Goal: Task Accomplishment & Management: Use online tool/utility

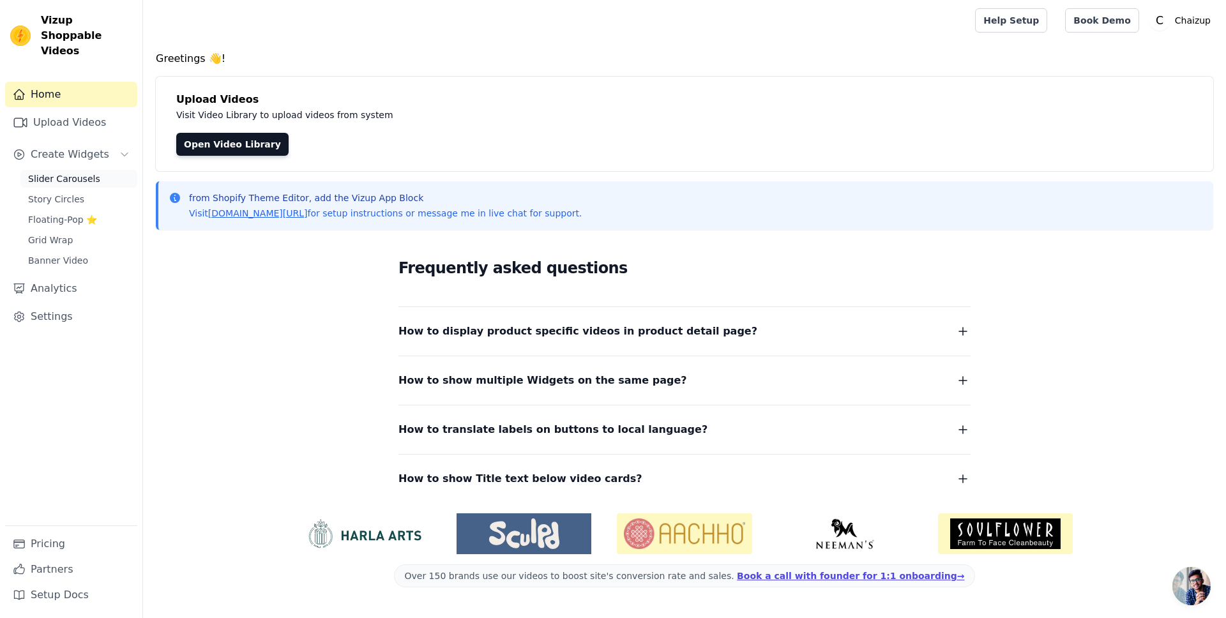
click at [74, 172] on span "Slider Carousels" at bounding box center [64, 178] width 72 height 13
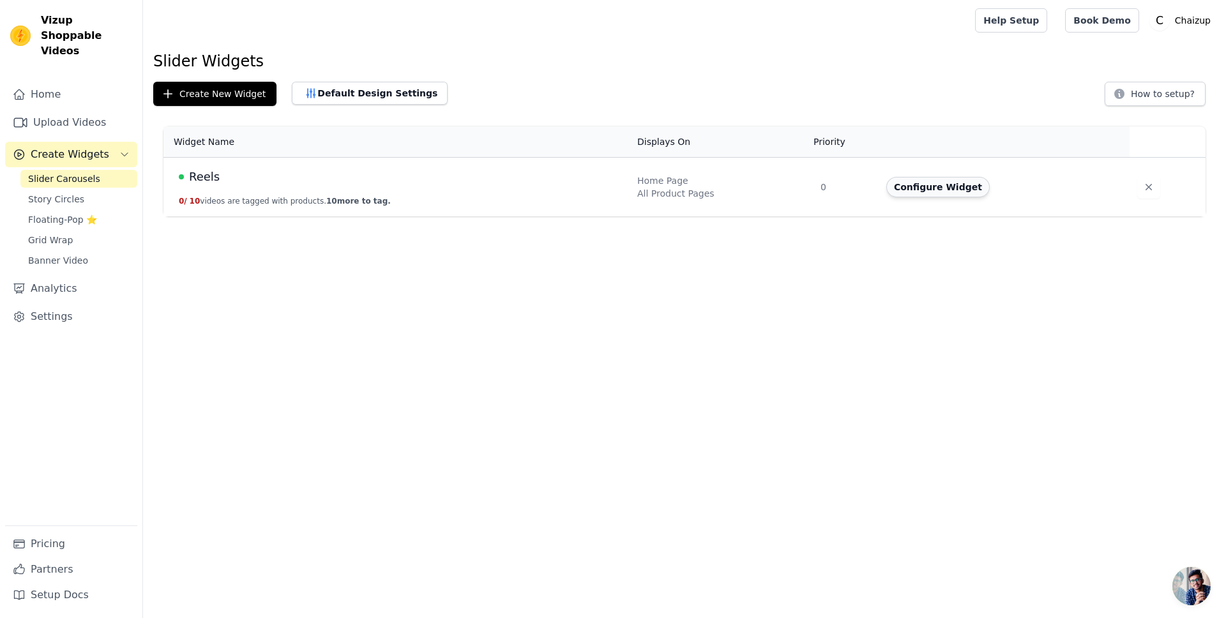
click at [909, 190] on button "Configure Widget" at bounding box center [937, 187] width 103 height 20
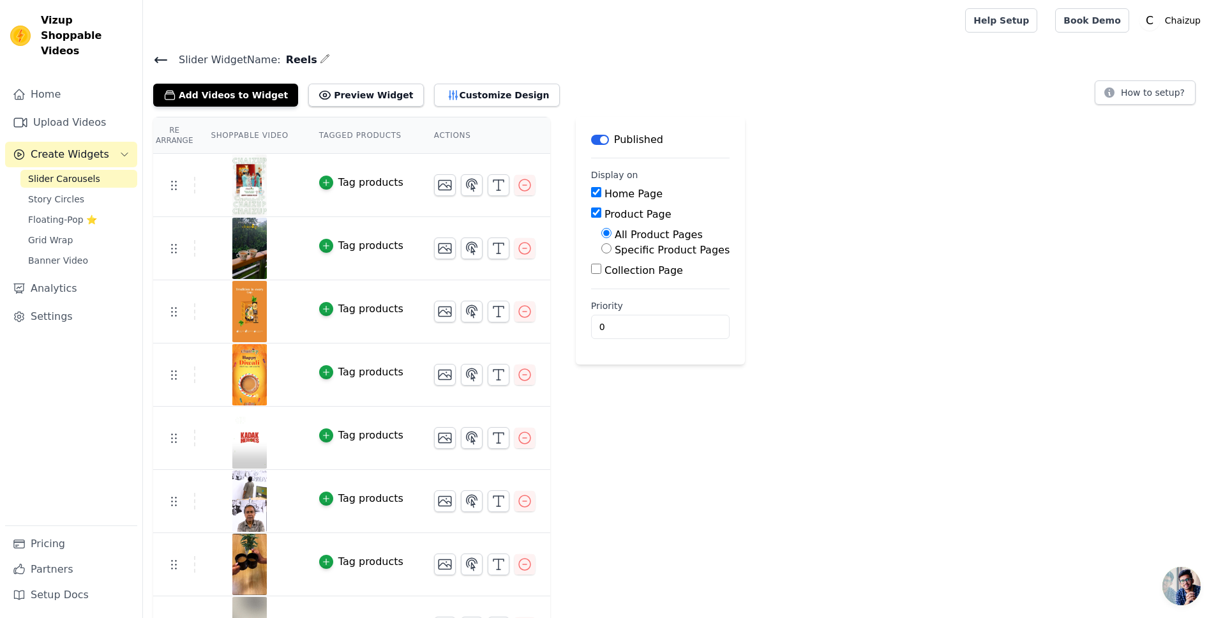
click at [351, 178] on div "Tag products" at bounding box center [370, 182] width 65 height 15
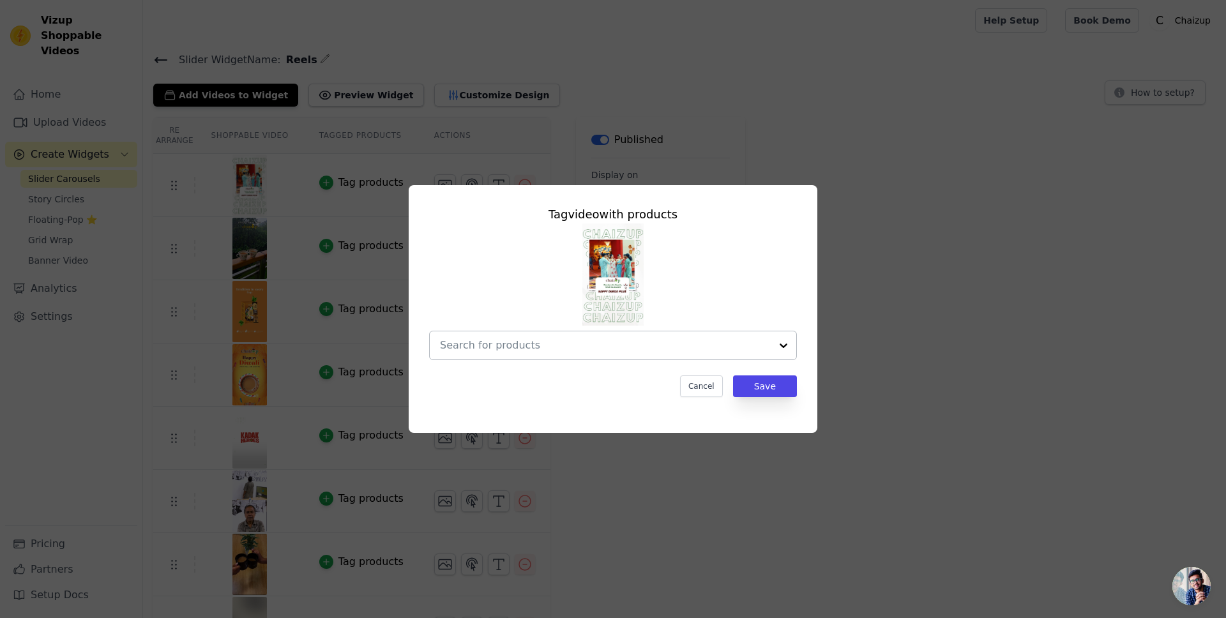
click at [548, 345] on input "text" at bounding box center [605, 345] width 331 height 15
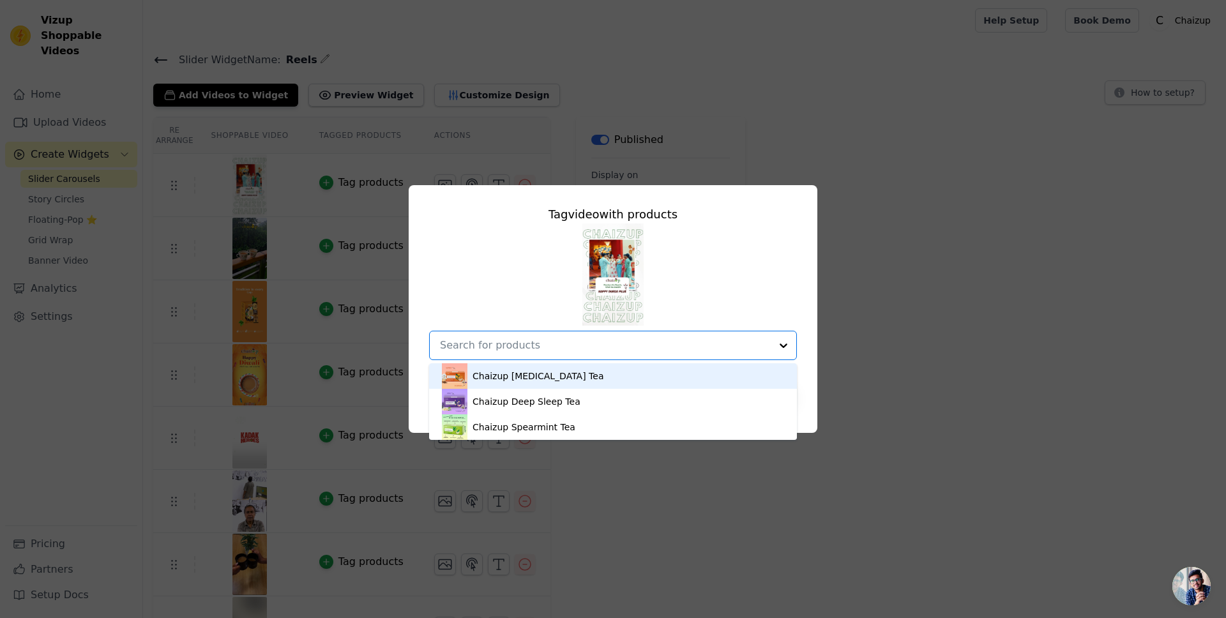
click at [534, 379] on div "Chaizup [MEDICAL_DATA] Tea" at bounding box center [537, 376] width 131 height 13
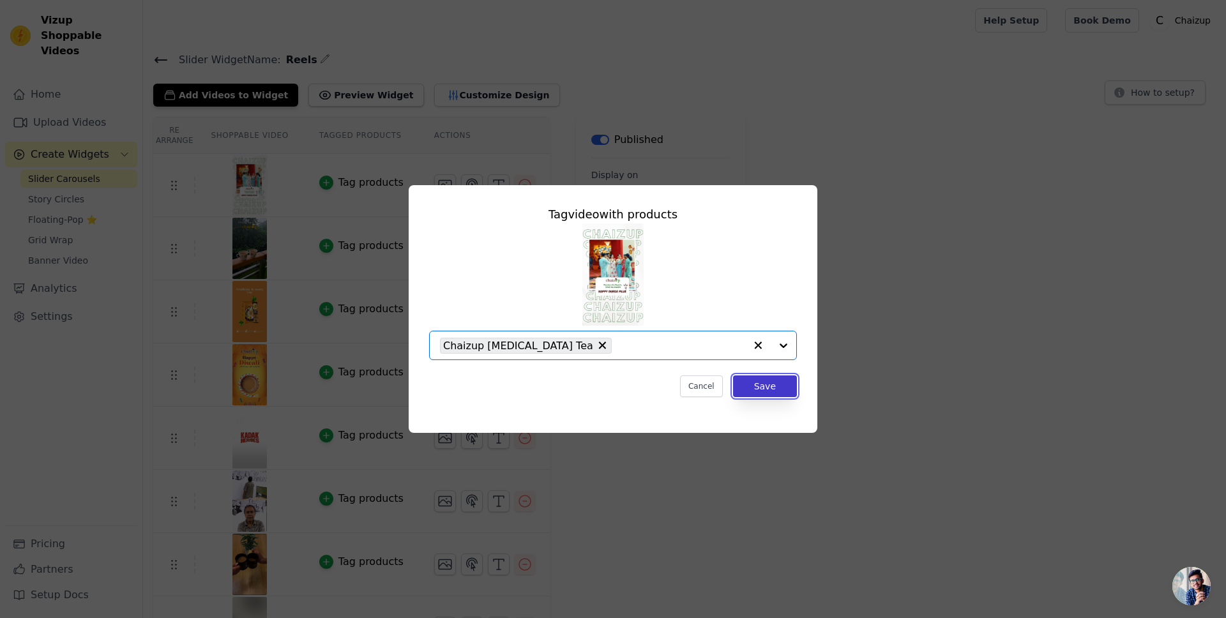
click at [773, 392] on button "Save" at bounding box center [765, 386] width 64 height 22
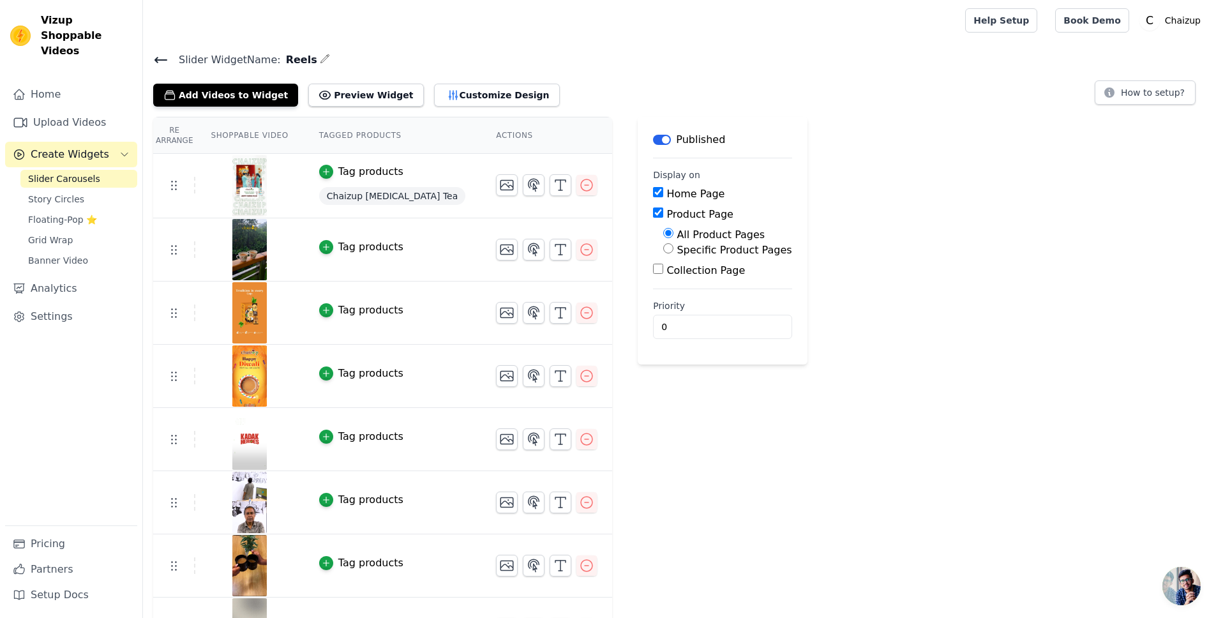
click at [335, 246] on button "Tag products" at bounding box center [361, 246] width 84 height 15
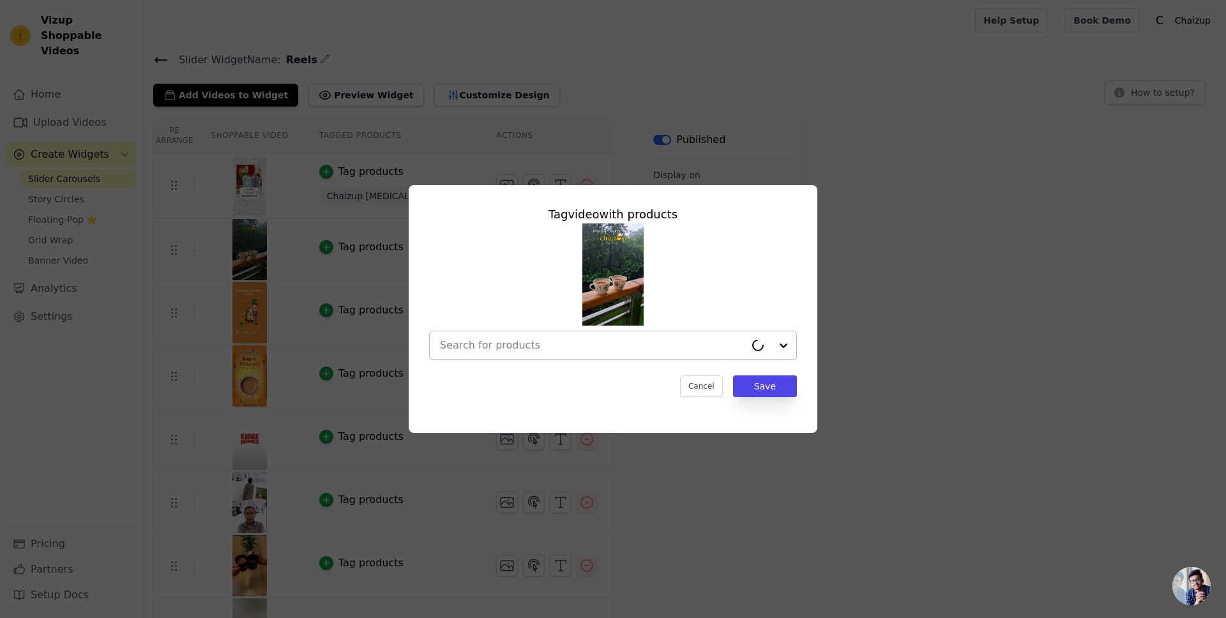
click at [593, 351] on input "text" at bounding box center [592, 345] width 305 height 15
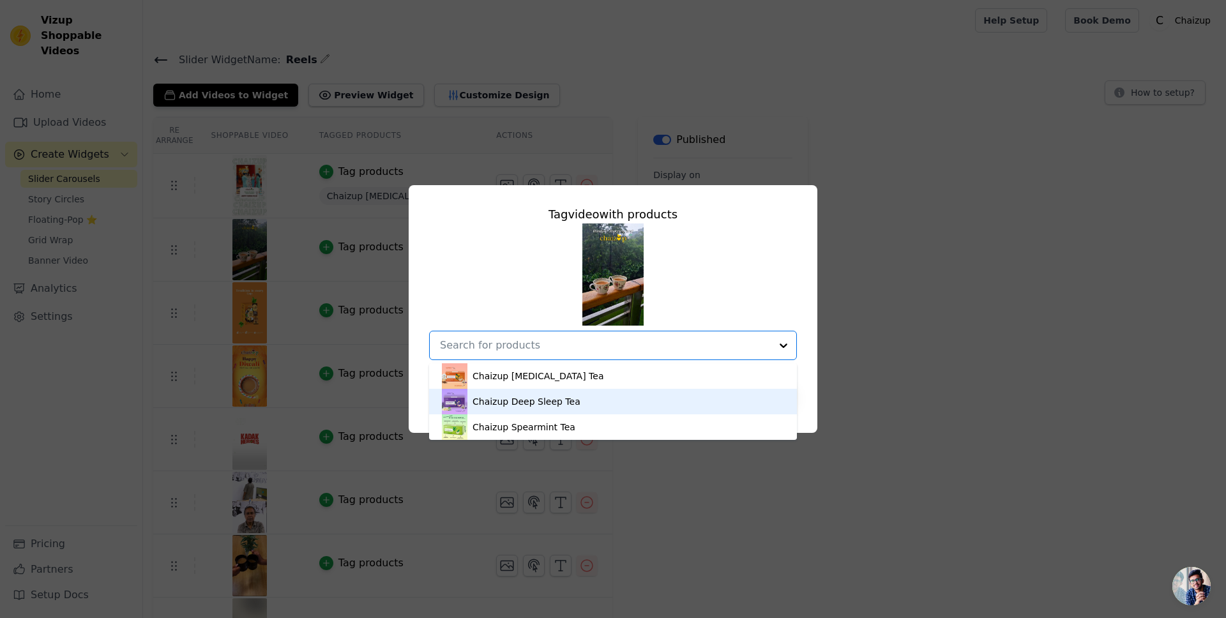
drag, startPoint x: 513, startPoint y: 401, endPoint x: 553, endPoint y: 393, distance: 40.3
click at [513, 401] on div "Chaizup Deep Sleep Tea" at bounding box center [526, 401] width 108 height 13
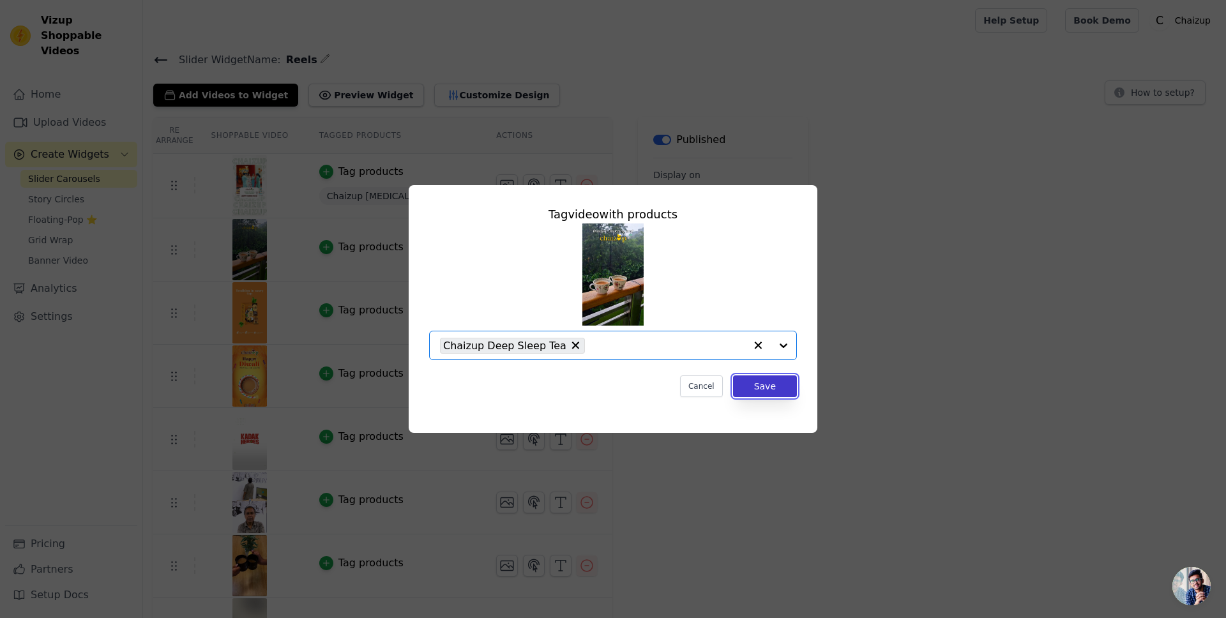
click at [774, 388] on button "Save" at bounding box center [765, 386] width 64 height 22
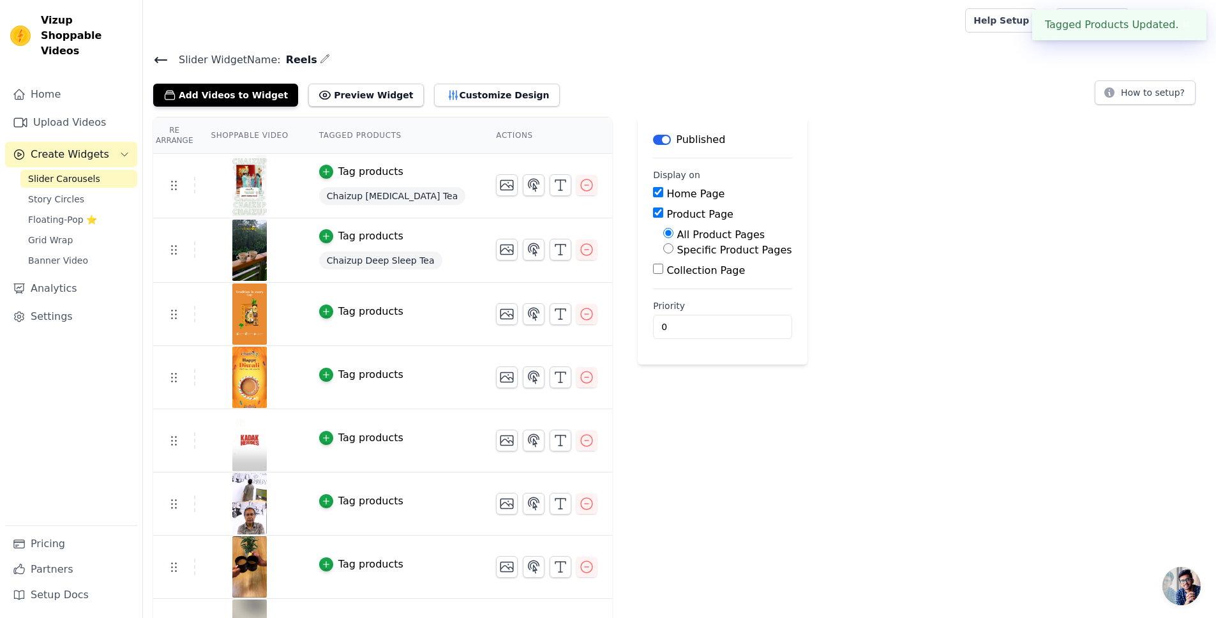
click at [345, 313] on div "Tag products" at bounding box center [370, 311] width 65 height 15
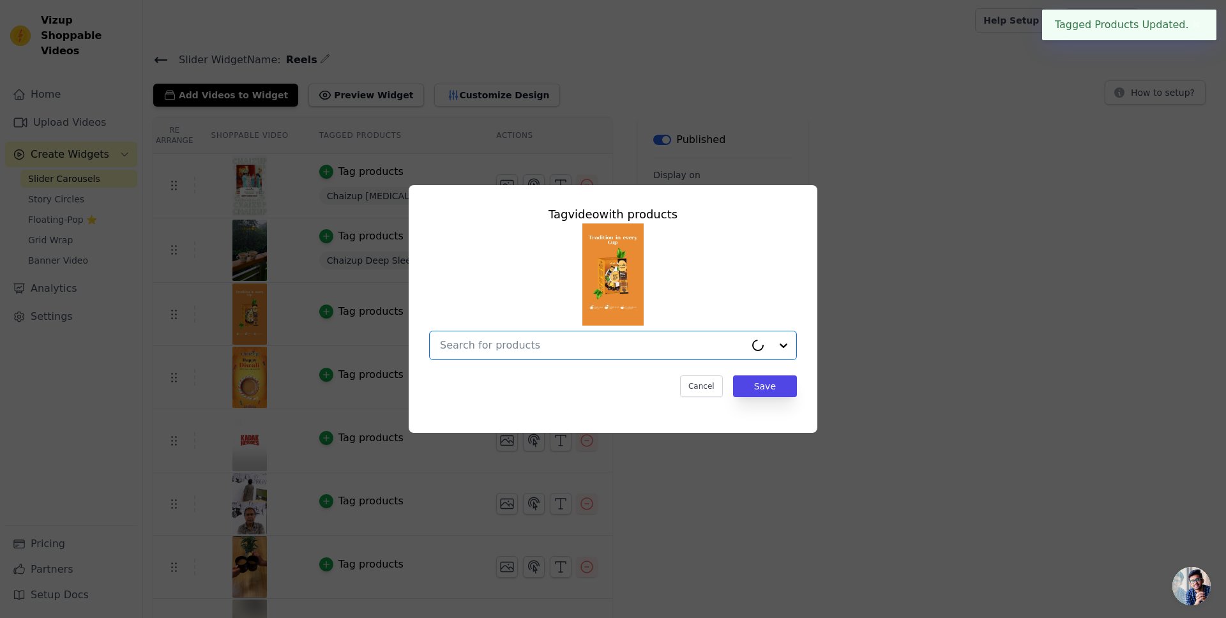
click at [537, 340] on input "text" at bounding box center [592, 345] width 305 height 15
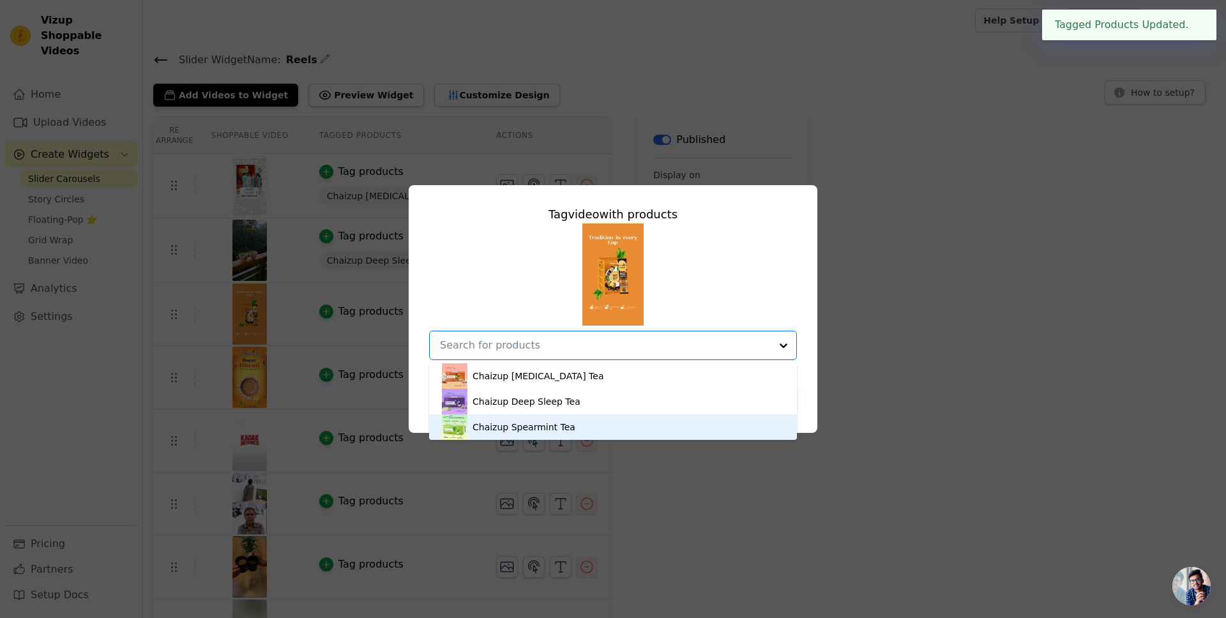
click at [495, 433] on div "Chaizup Spearmint Tea" at bounding box center [523, 427] width 103 height 13
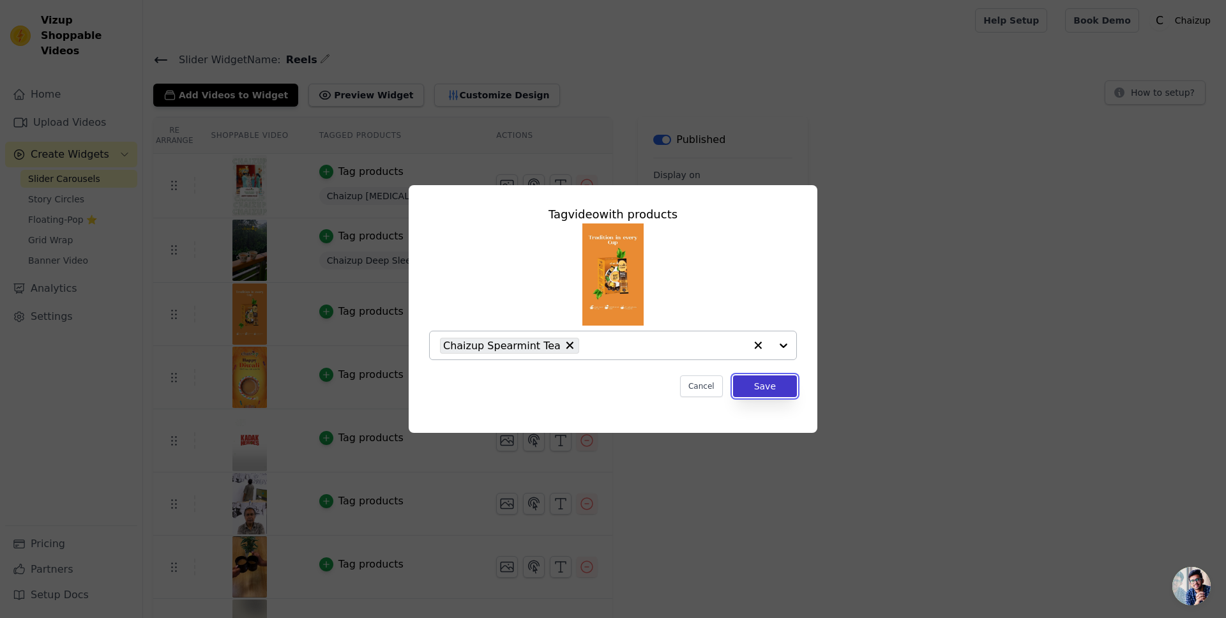
click at [769, 388] on button "Save" at bounding box center [765, 386] width 64 height 22
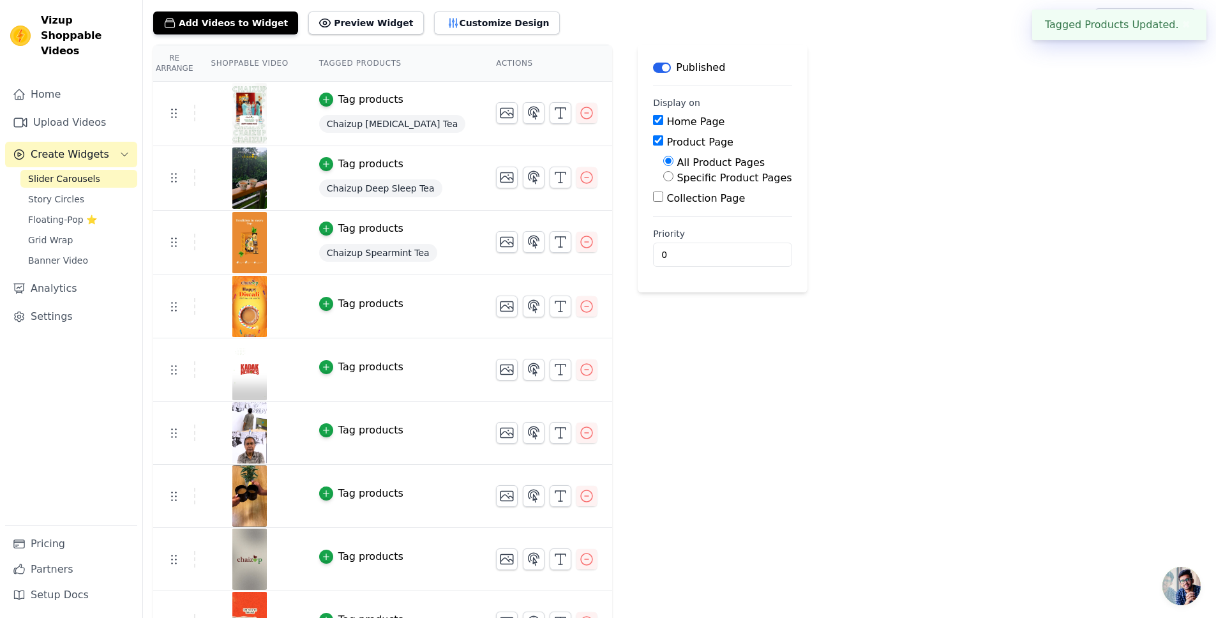
scroll to position [74, 0]
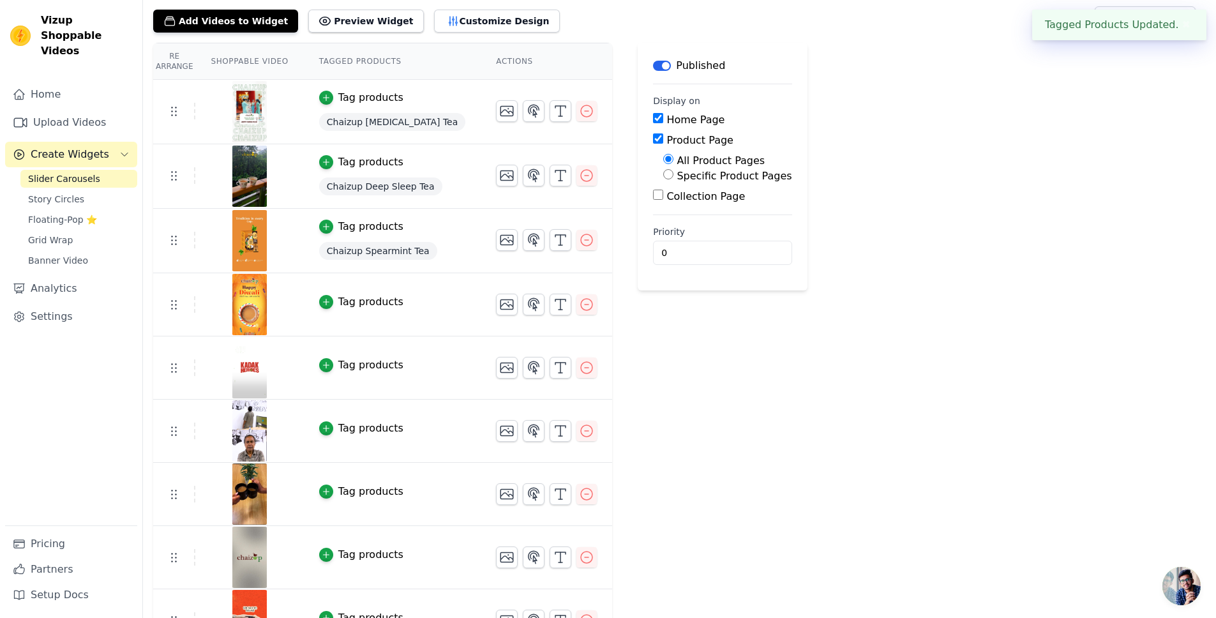
click at [341, 302] on div "Tag products" at bounding box center [370, 301] width 65 height 15
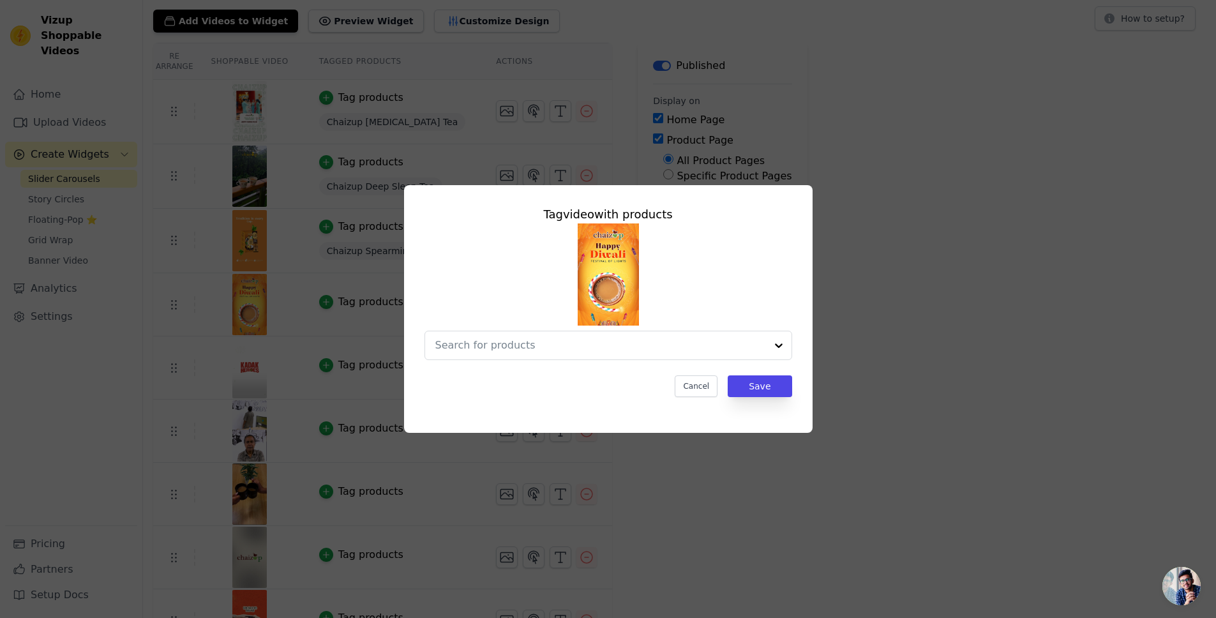
scroll to position [0, 0]
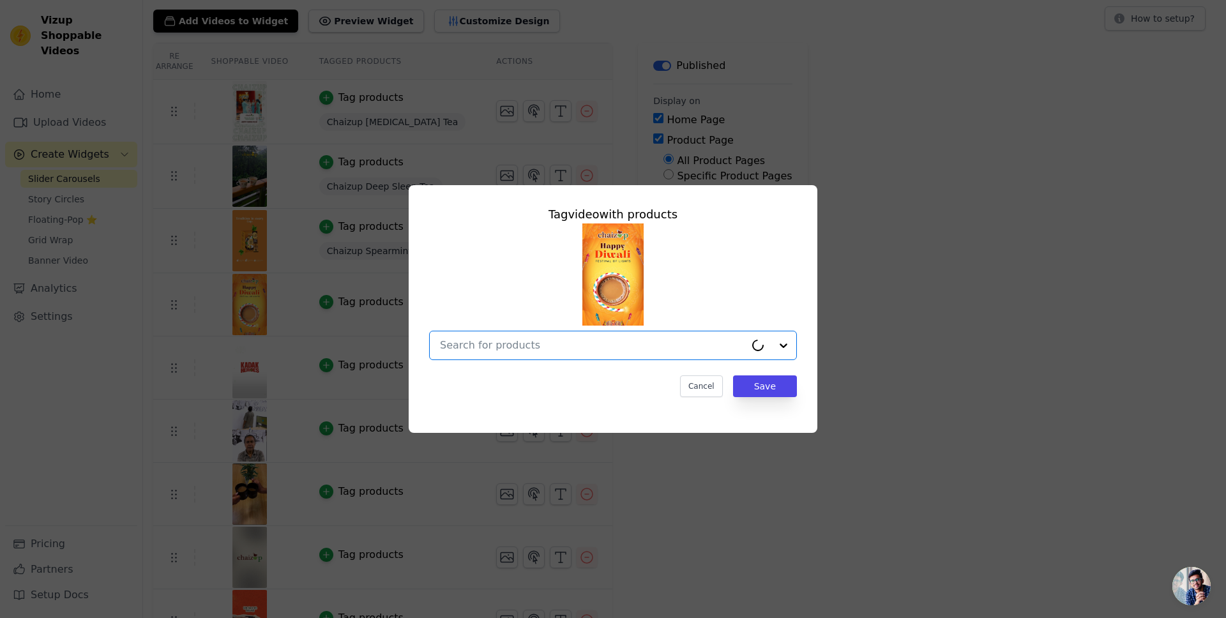
click at [471, 345] on input "text" at bounding box center [592, 345] width 305 height 15
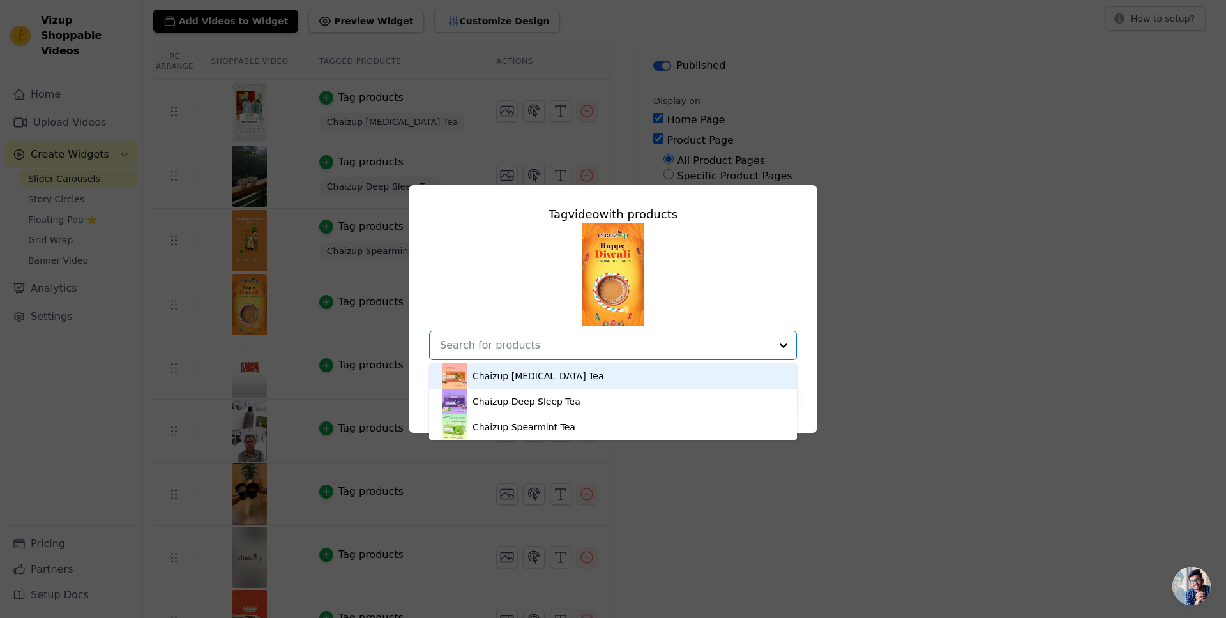
click at [495, 379] on div "Chaizup [MEDICAL_DATA] Tea" at bounding box center [537, 376] width 131 height 13
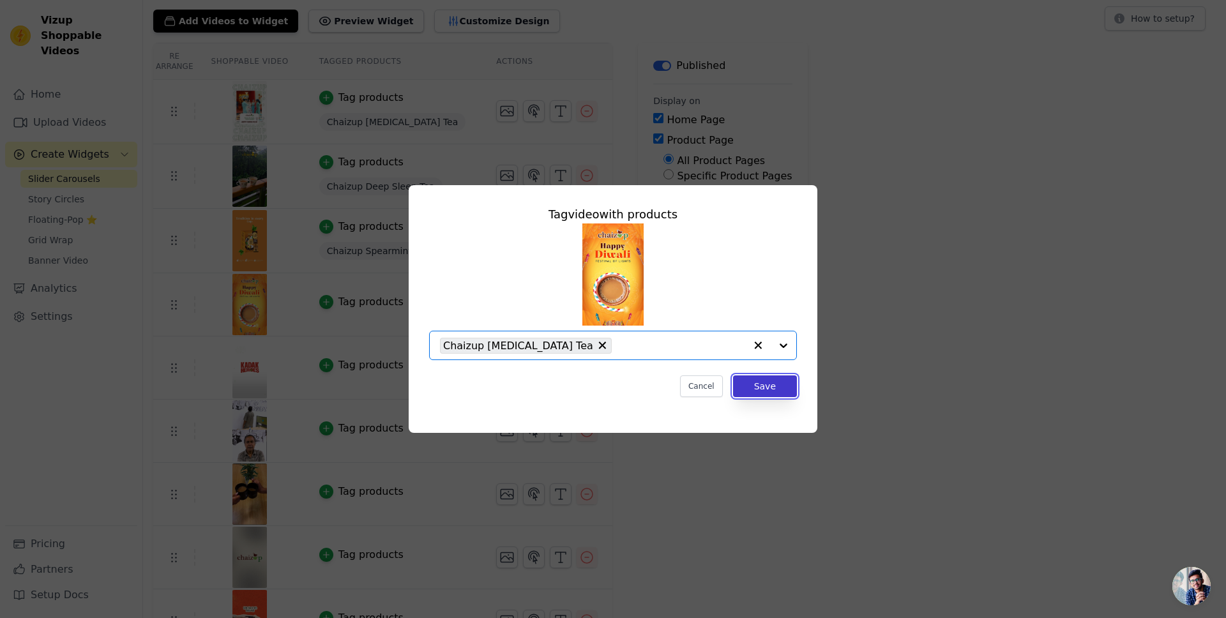
click at [786, 392] on button "Save" at bounding box center [765, 386] width 64 height 22
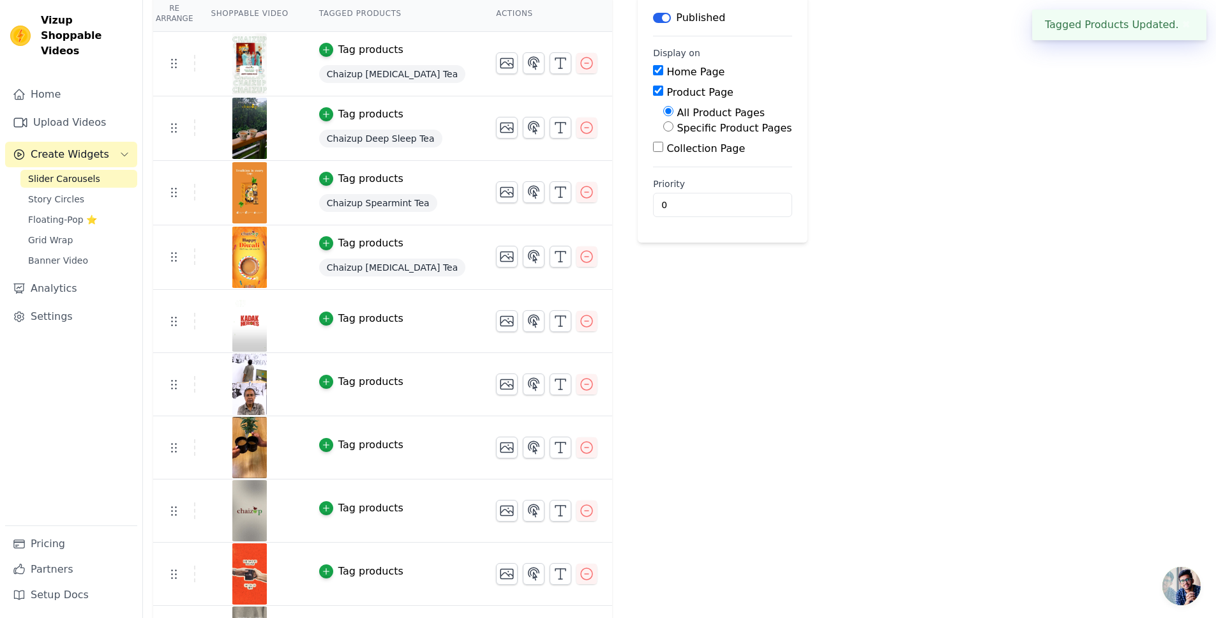
scroll to position [132, 0]
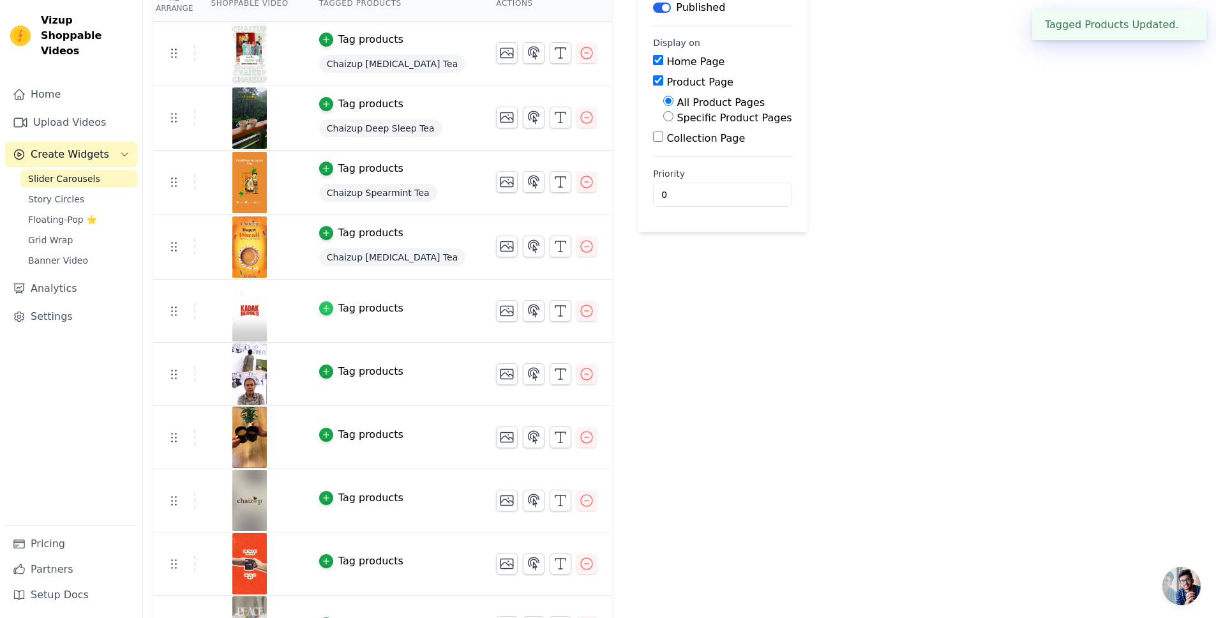
click at [327, 304] on icon "button" at bounding box center [326, 308] width 9 height 9
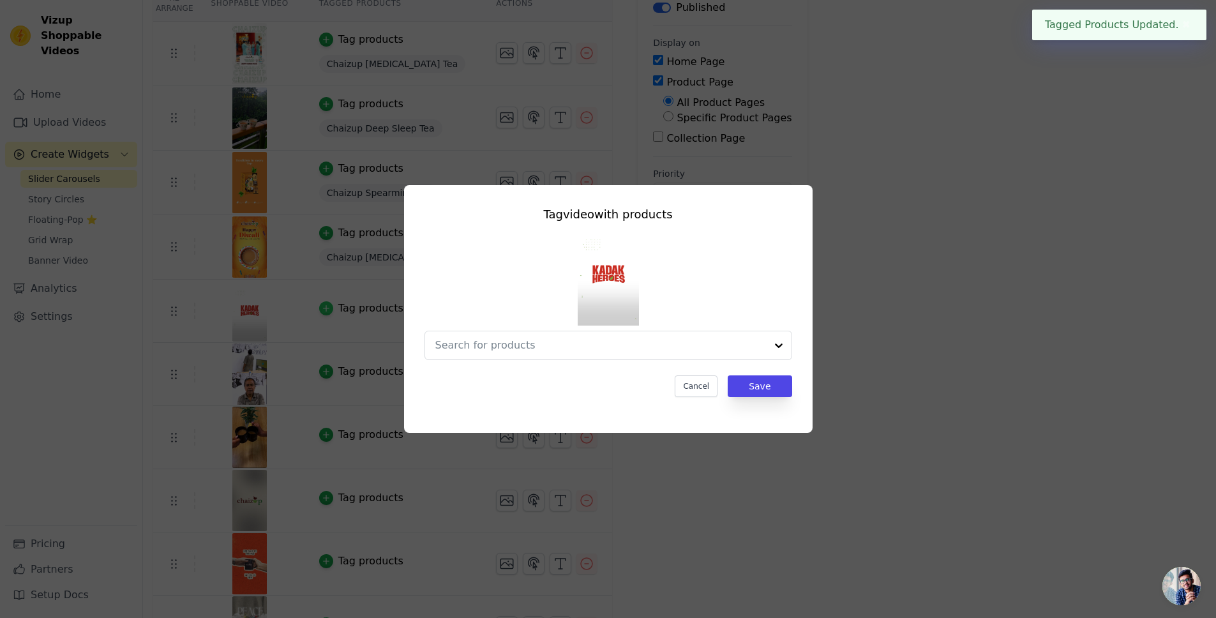
scroll to position [0, 0]
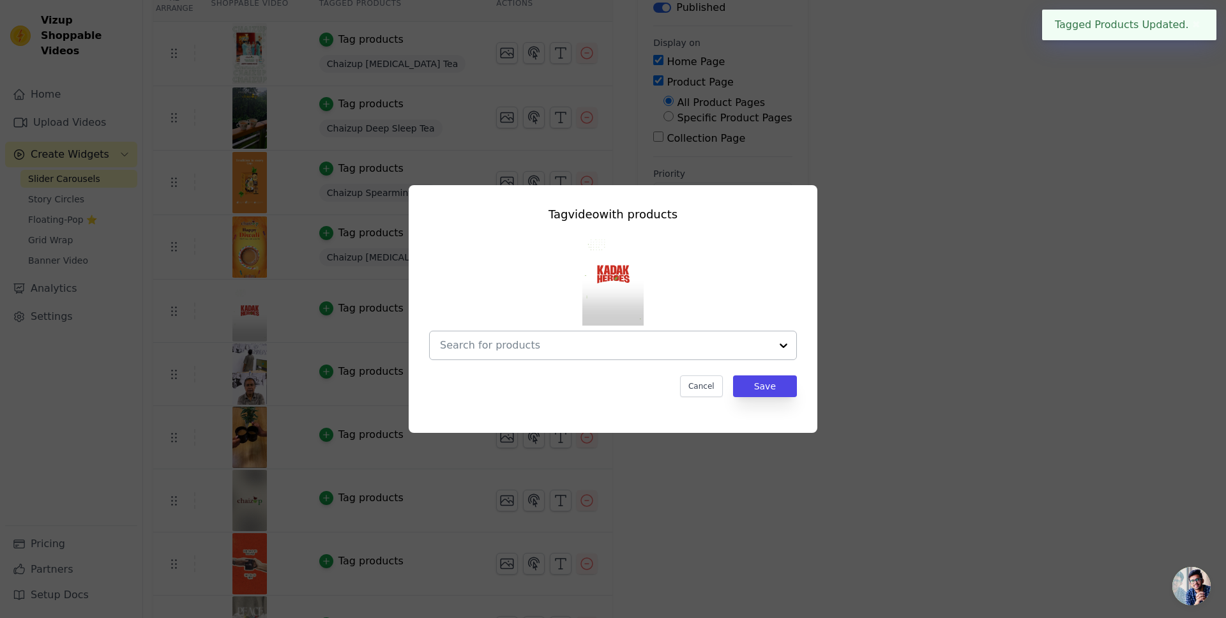
click at [595, 351] on input "text" at bounding box center [605, 345] width 331 height 15
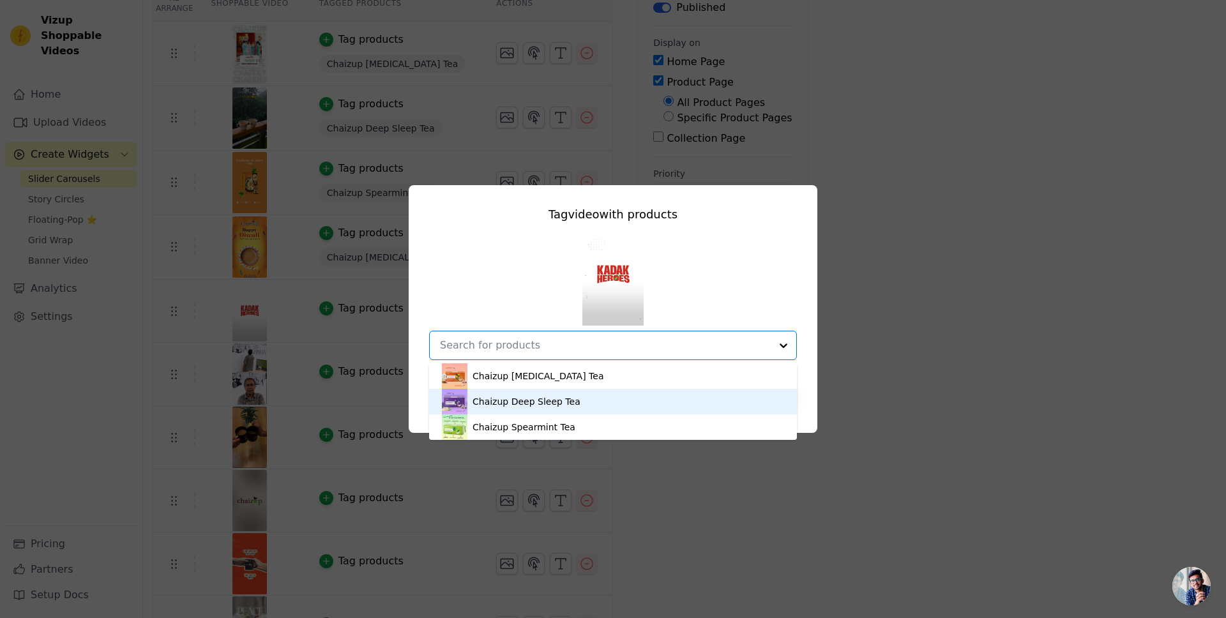
click at [526, 404] on div "Chaizup Deep Sleep Tea" at bounding box center [526, 401] width 108 height 13
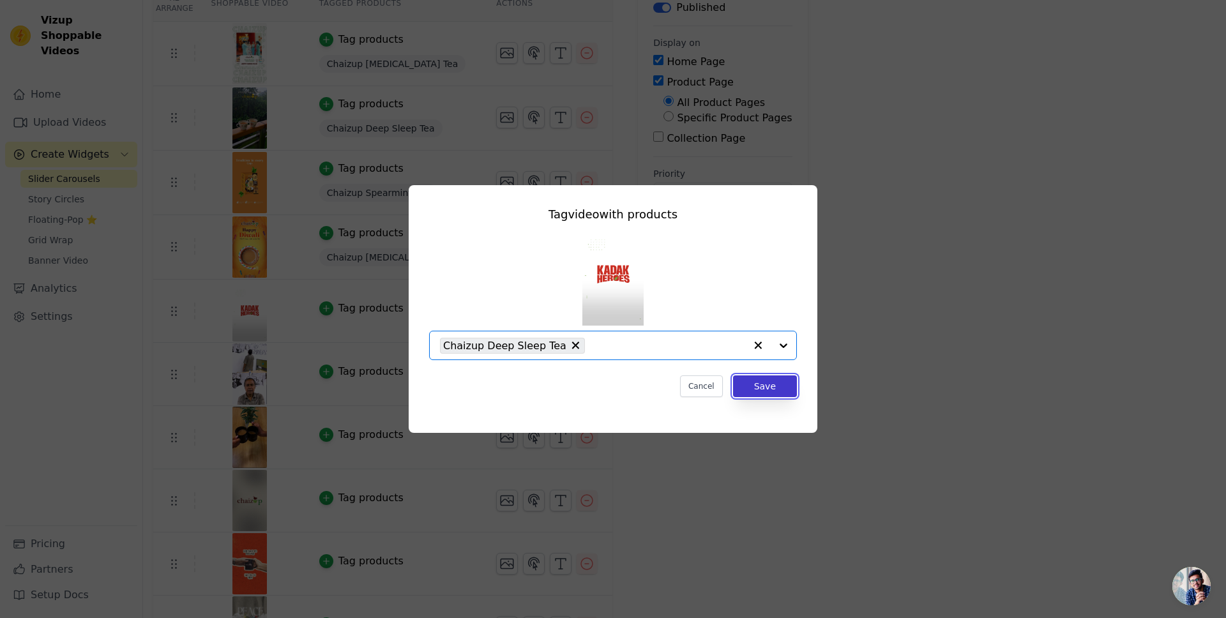
click at [776, 388] on button "Save" at bounding box center [765, 386] width 64 height 22
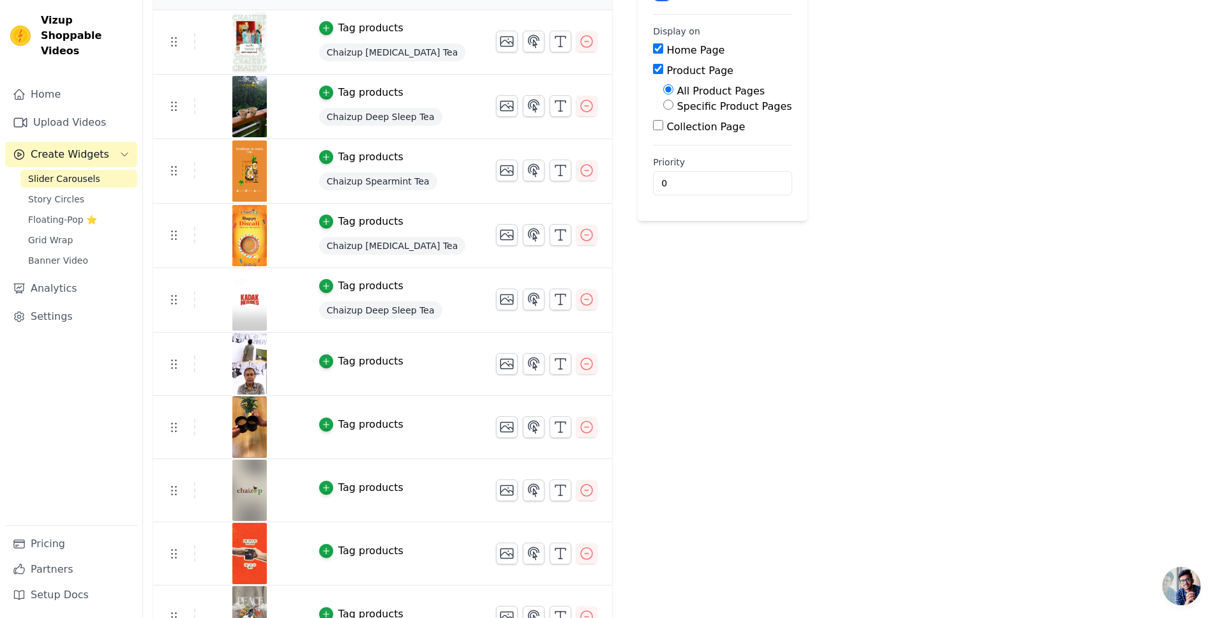
scroll to position [145, 0]
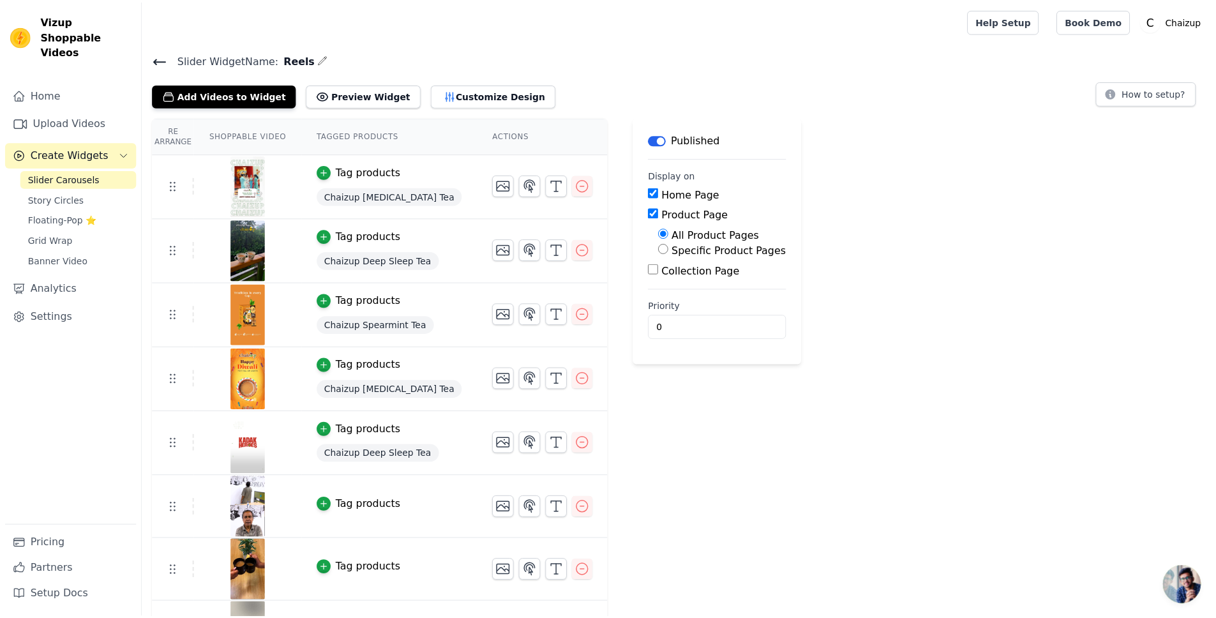
scroll to position [145, 0]
